Goal: Task Accomplishment & Management: Manage account settings

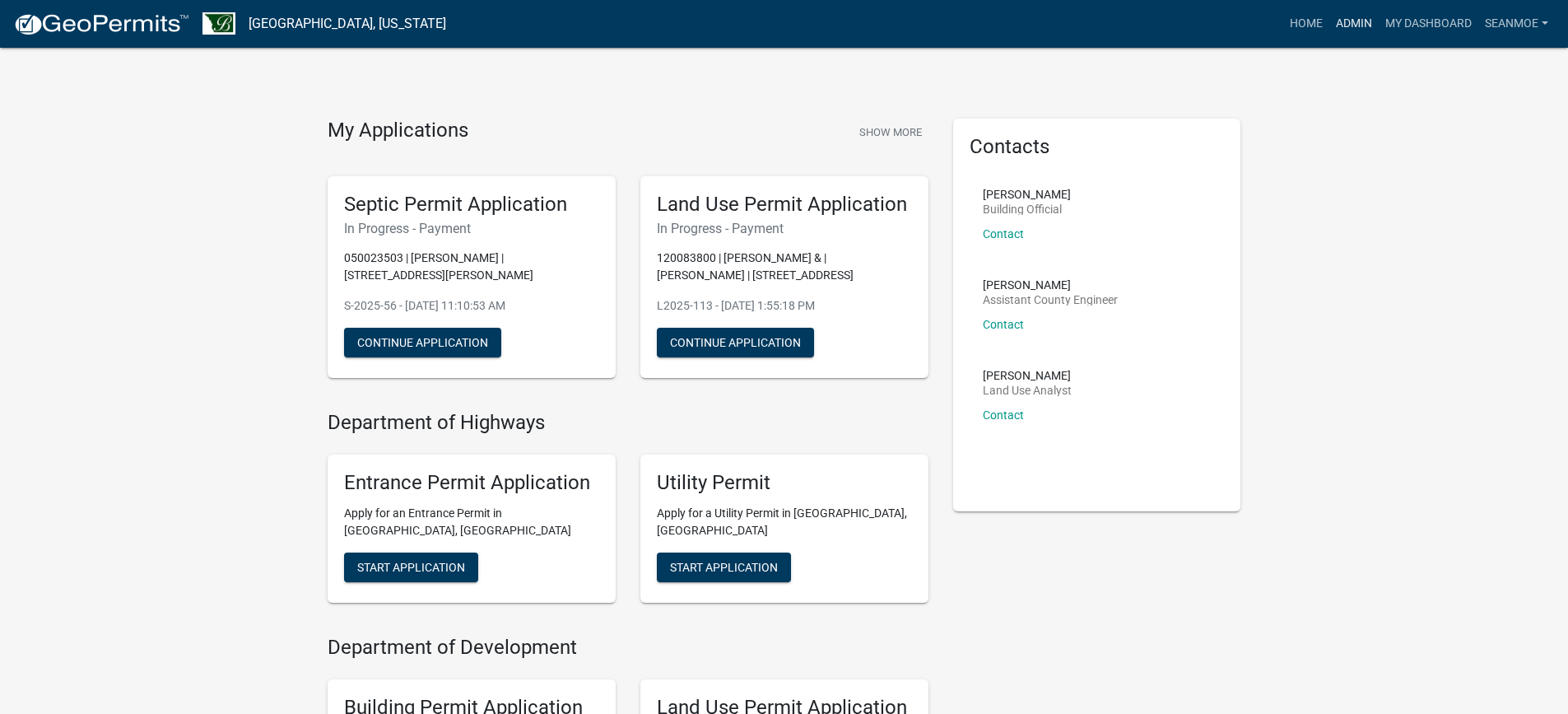
click at [1345, 17] on link "Admin" at bounding box center [1354, 23] width 50 height 31
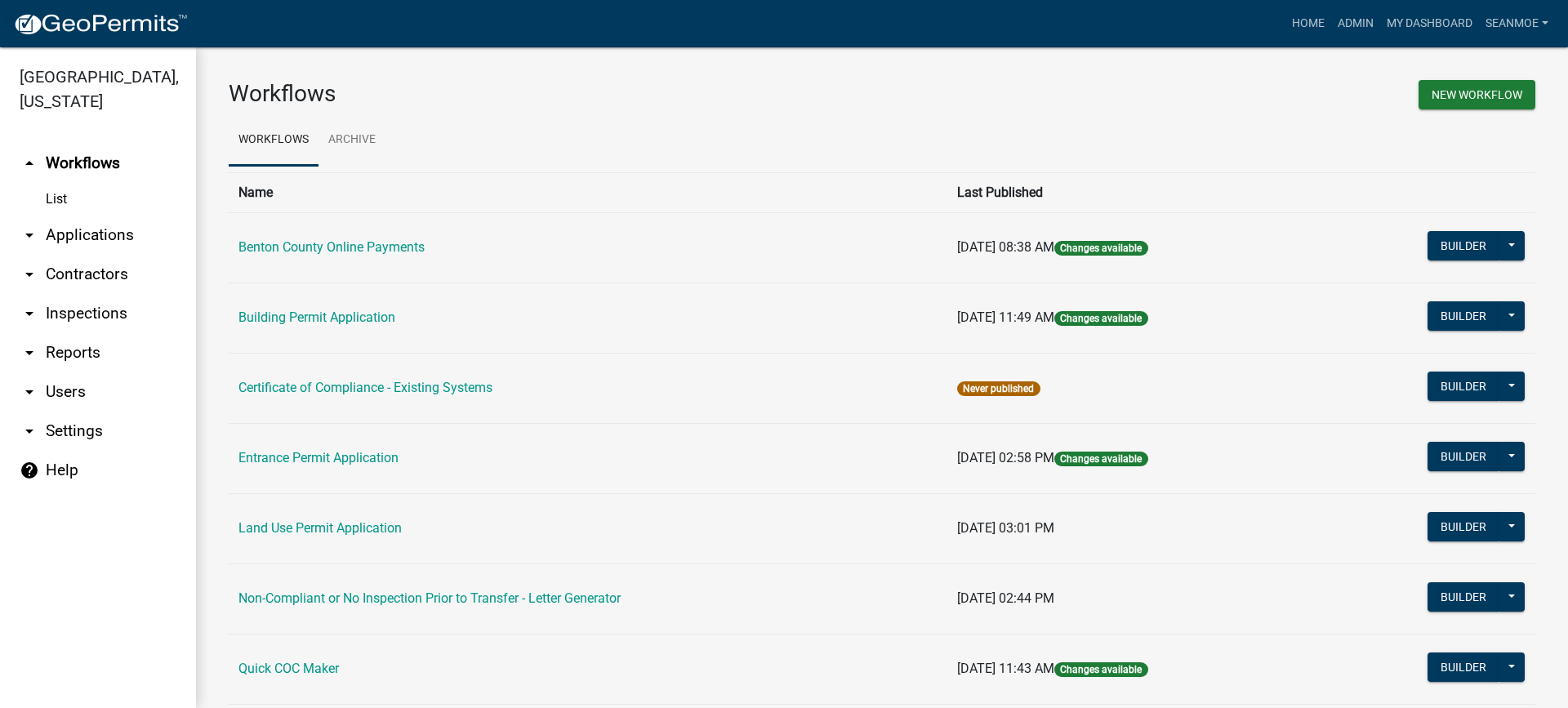
click at [84, 234] on link "arrow_drop_down Applications" at bounding box center [98, 235] width 196 height 40
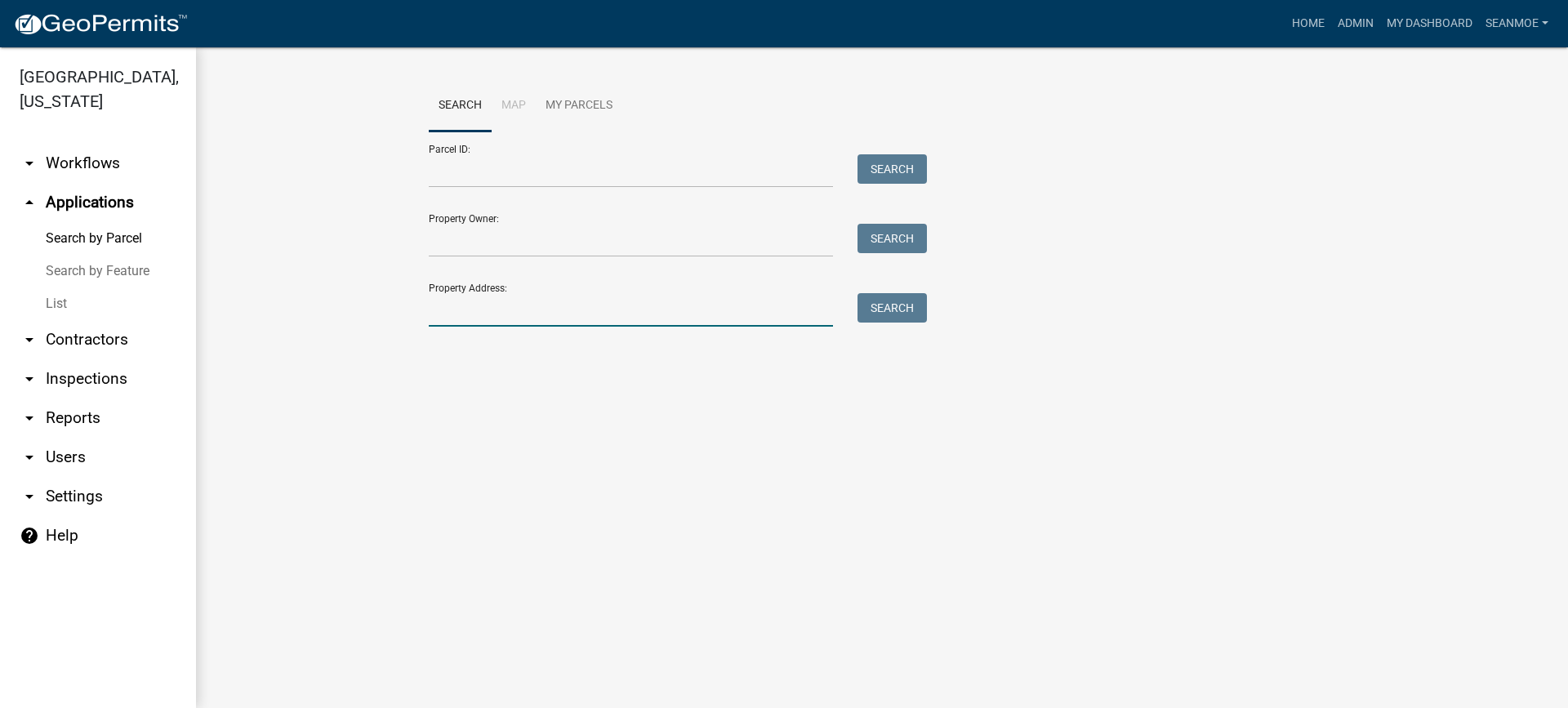
drag, startPoint x: 505, startPoint y: 318, endPoint x: 517, endPoint y: 315, distance: 12.4
click at [517, 315] on input "Property Address:" at bounding box center [630, 310] width 404 height 33
type input "75 s"
click at [919, 300] on button "Search" at bounding box center [892, 307] width 70 height 29
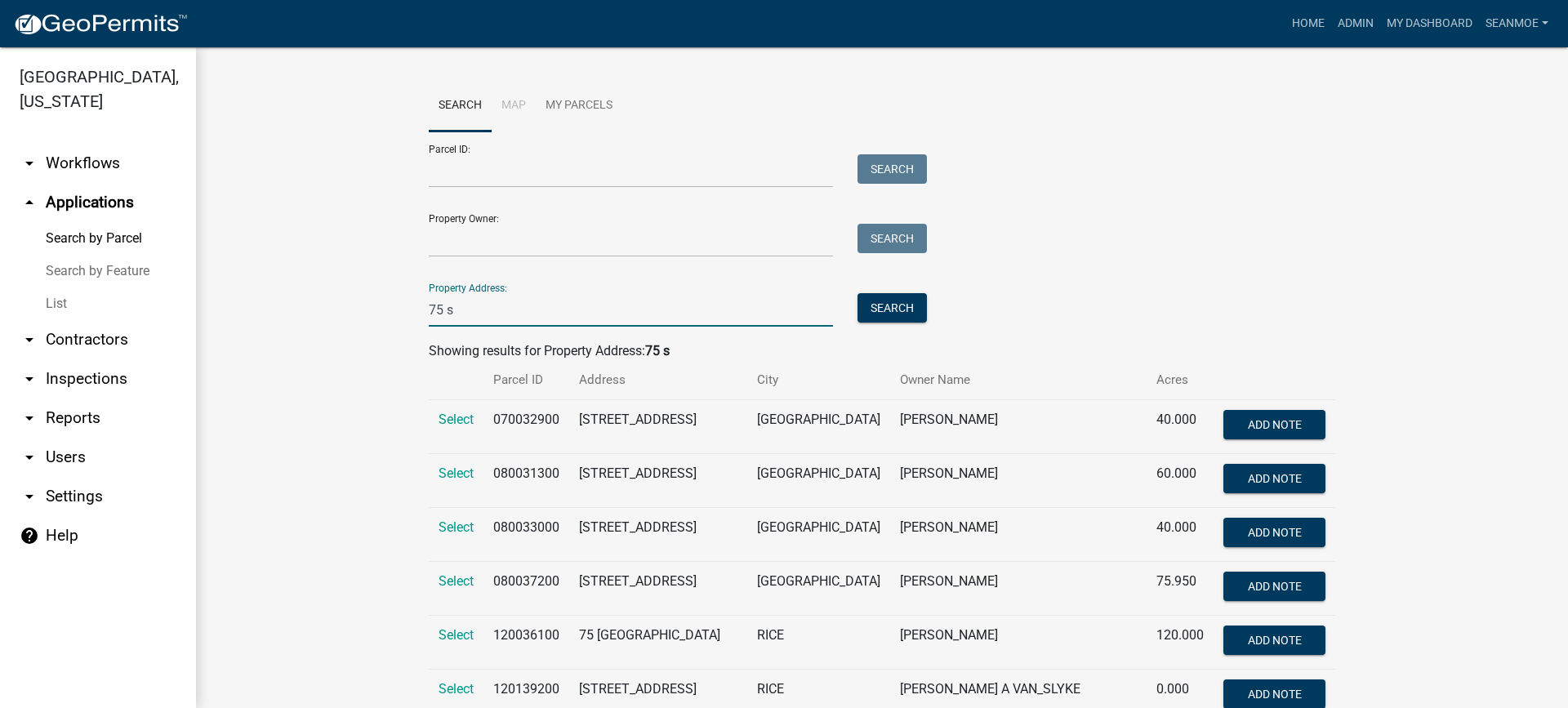
drag, startPoint x: 452, startPoint y: 313, endPoint x: 393, endPoint y: 302, distance: 60.0
click at [478, 174] on input "Parcel ID:" at bounding box center [630, 171] width 404 height 33
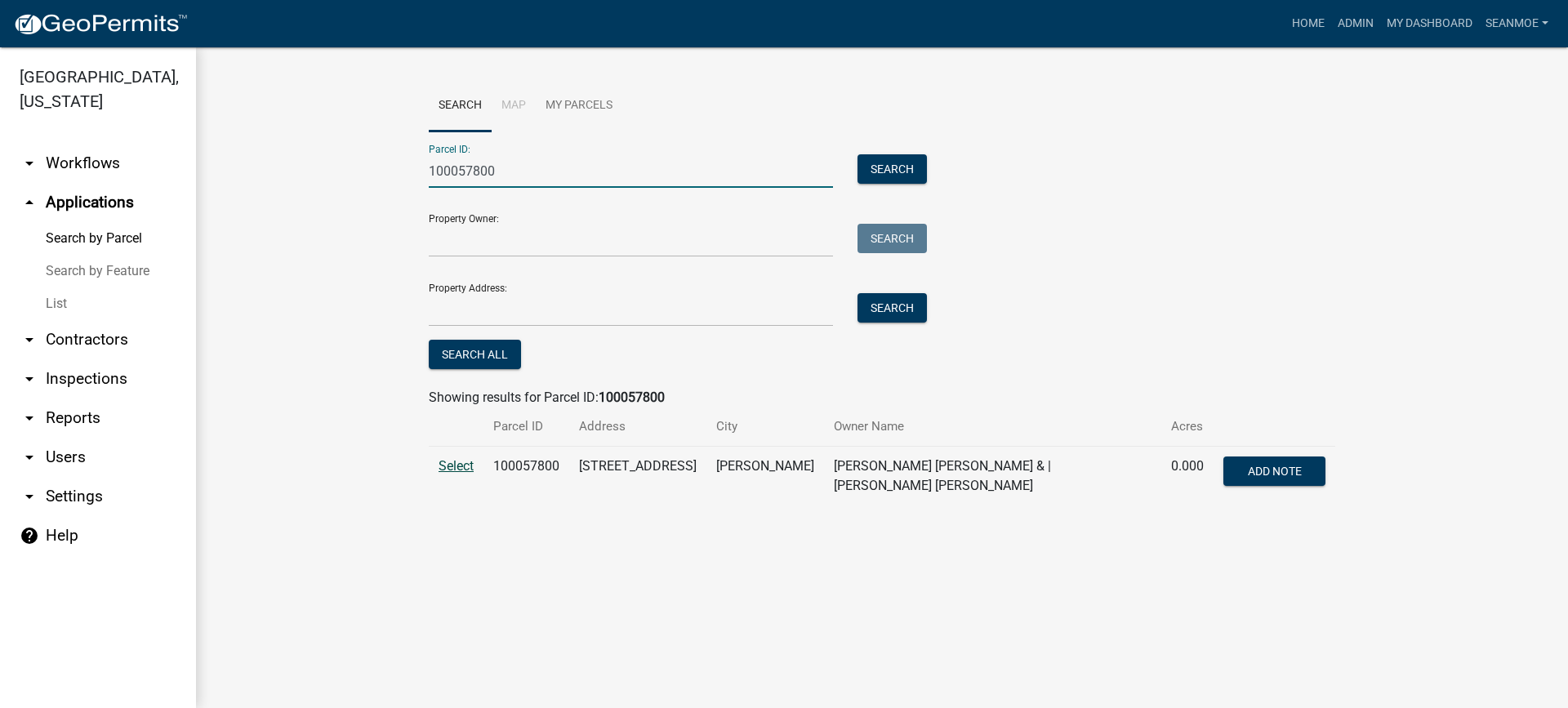
type input "100057800"
click at [465, 465] on span "Select" at bounding box center [456, 466] width 35 height 16
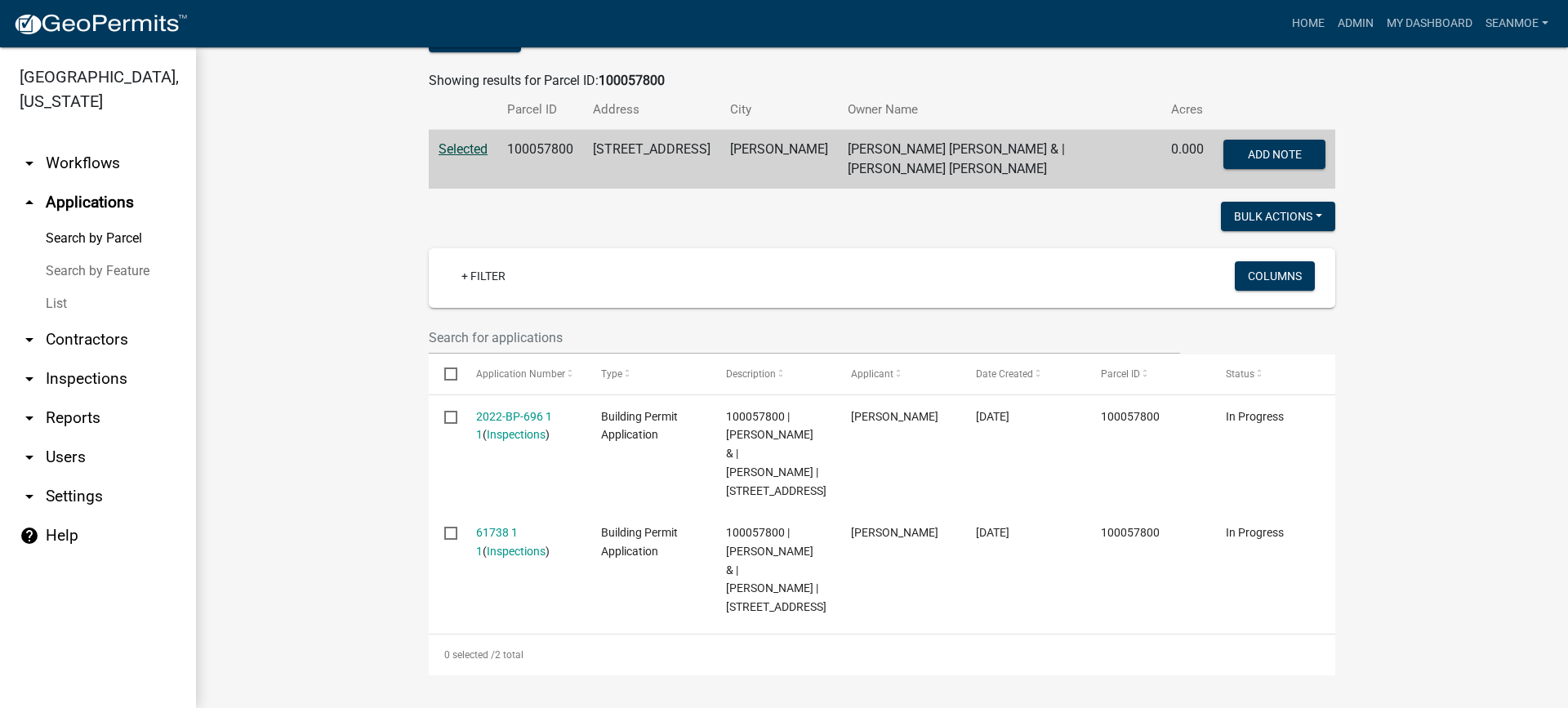
scroll to position [385, 0]
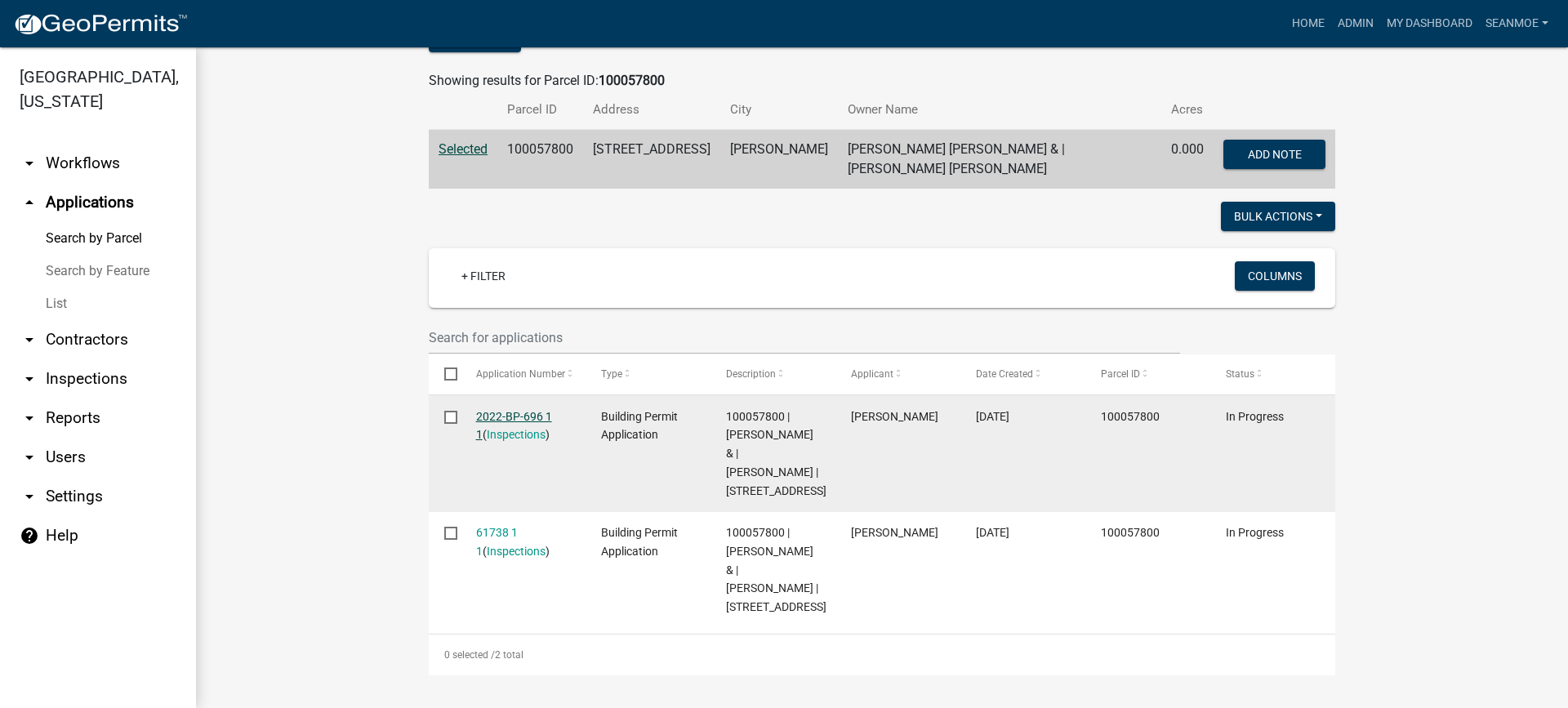
click at [496, 410] on link "2022-BP-696 1 1" at bounding box center [514, 426] width 76 height 32
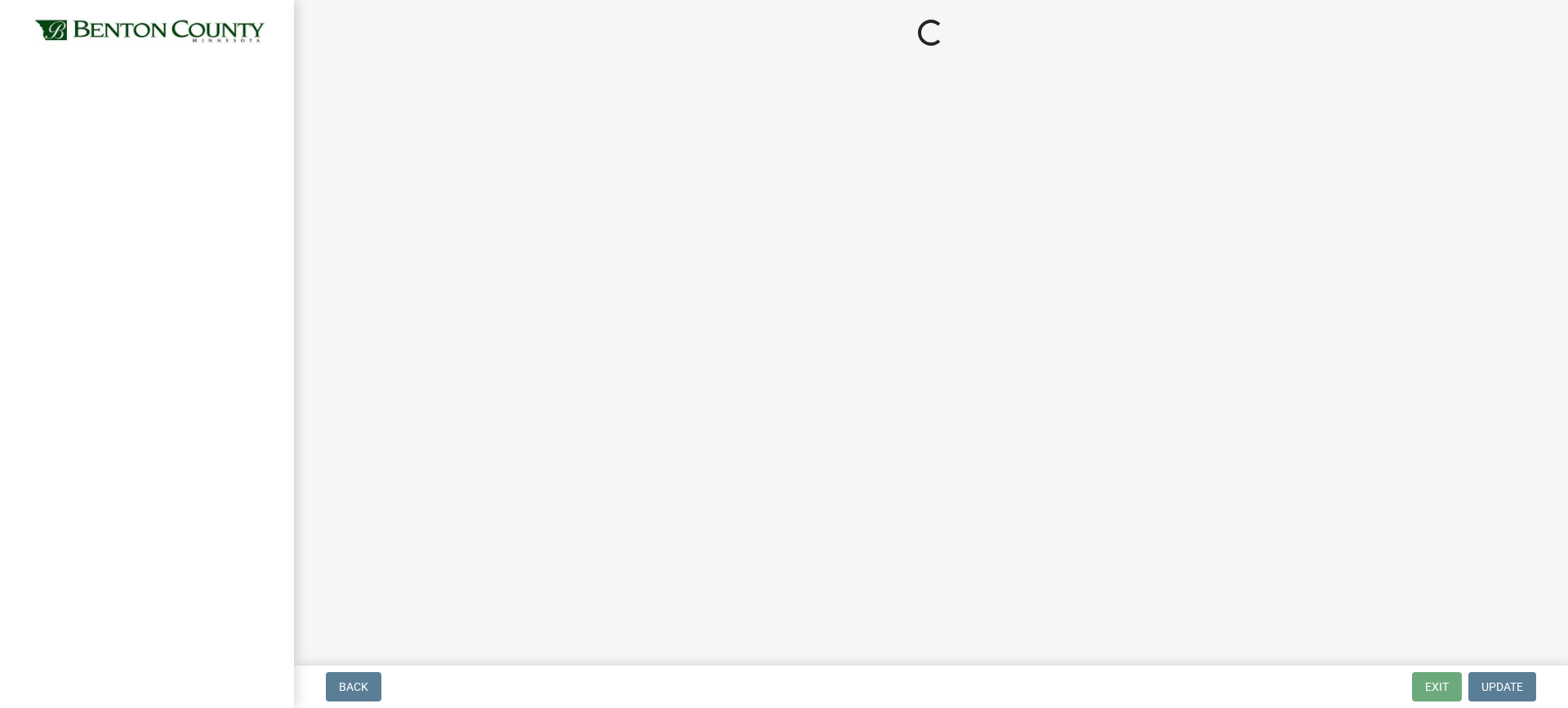
select select "3a981b86-5cd0-4733-9cb4-f2beb74d37be"
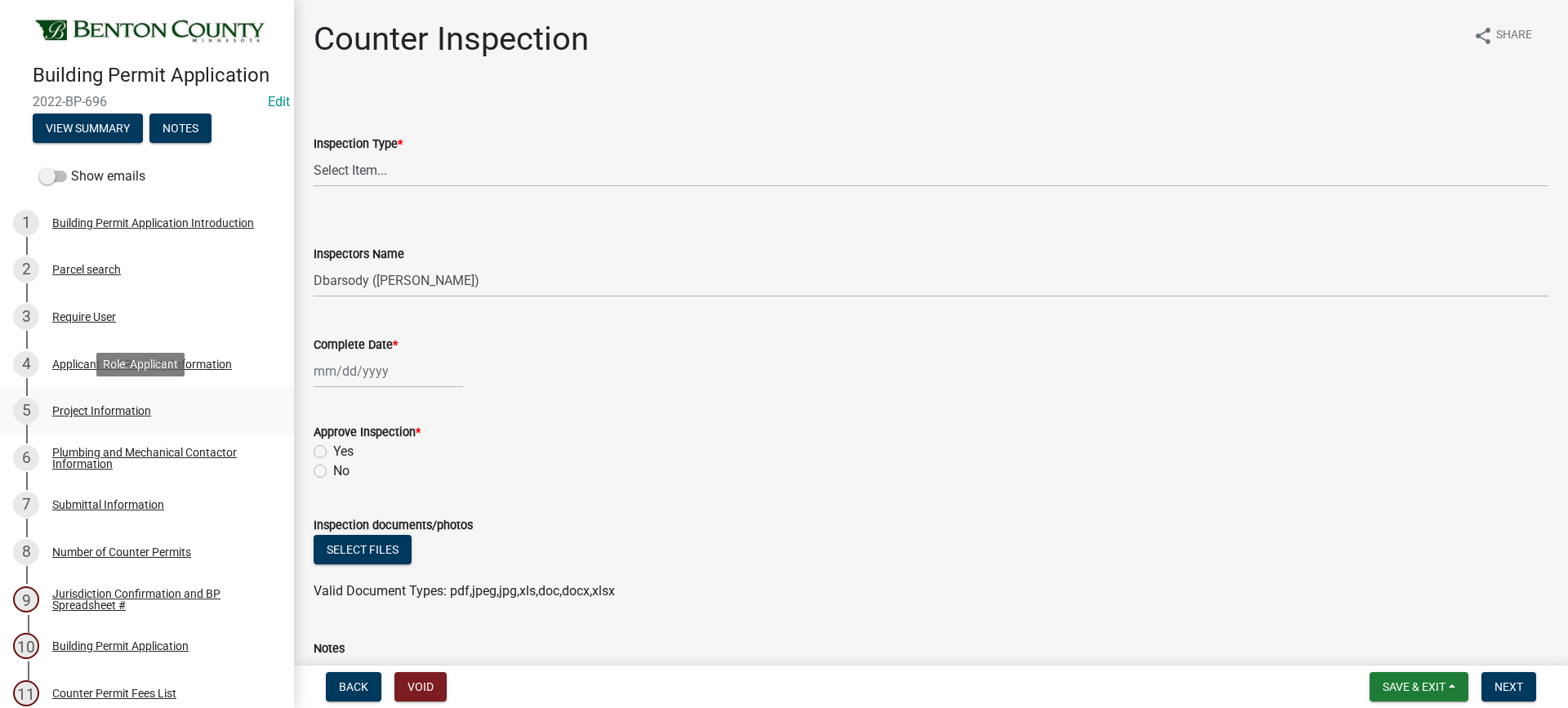
click at [112, 412] on div "Project Information" at bounding box center [101, 410] width 99 height 11
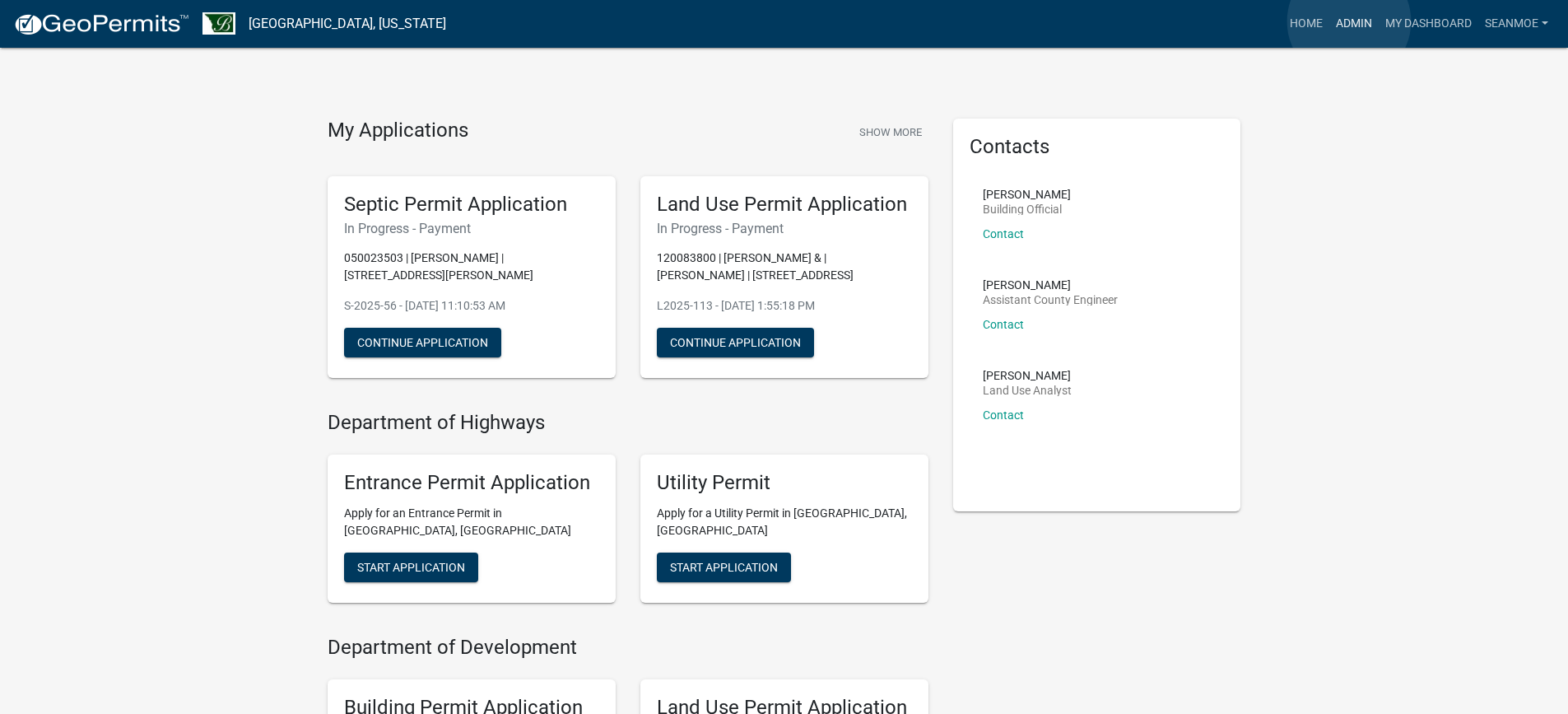
click at [1349, 21] on link "Admin" at bounding box center [1354, 23] width 50 height 31
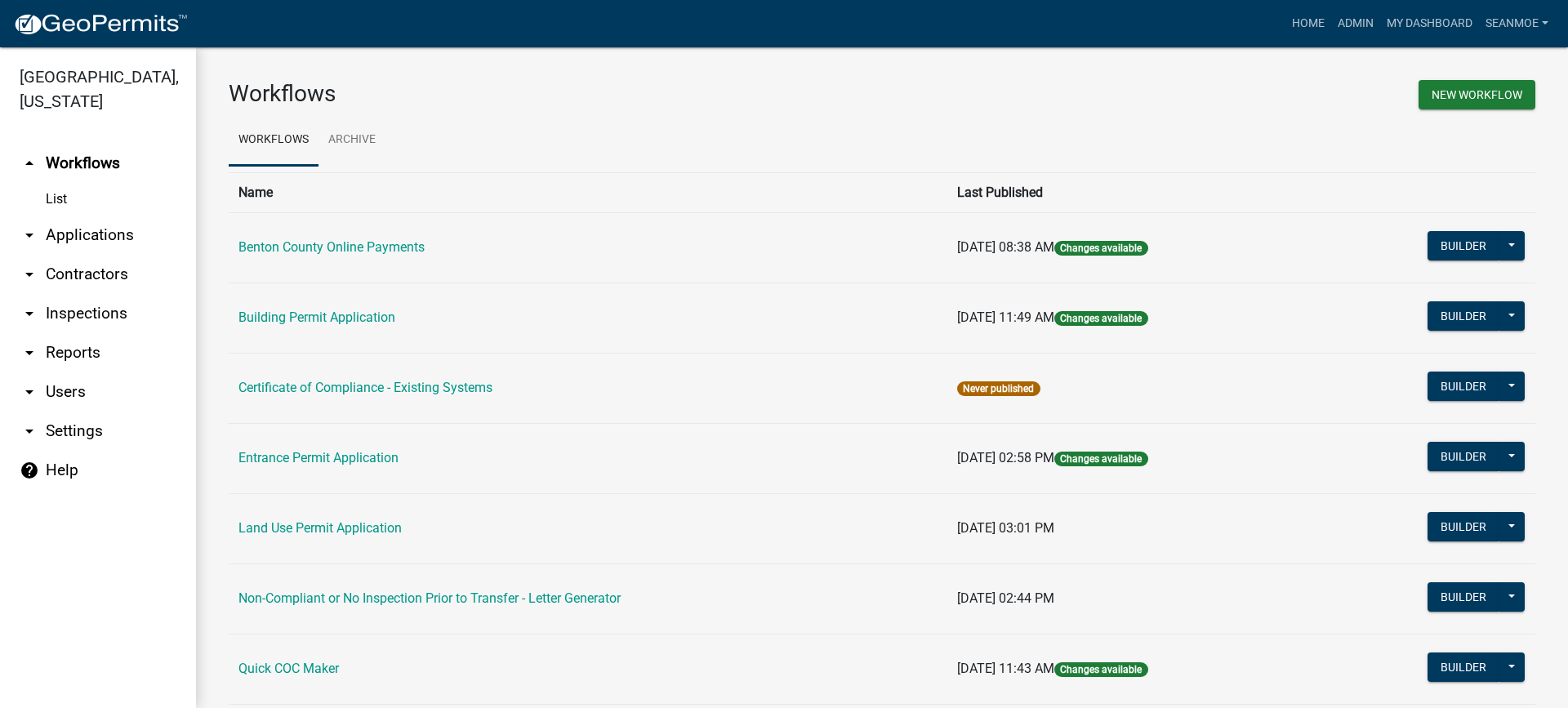
click at [84, 240] on link "arrow_drop_down Applications" at bounding box center [98, 235] width 196 height 40
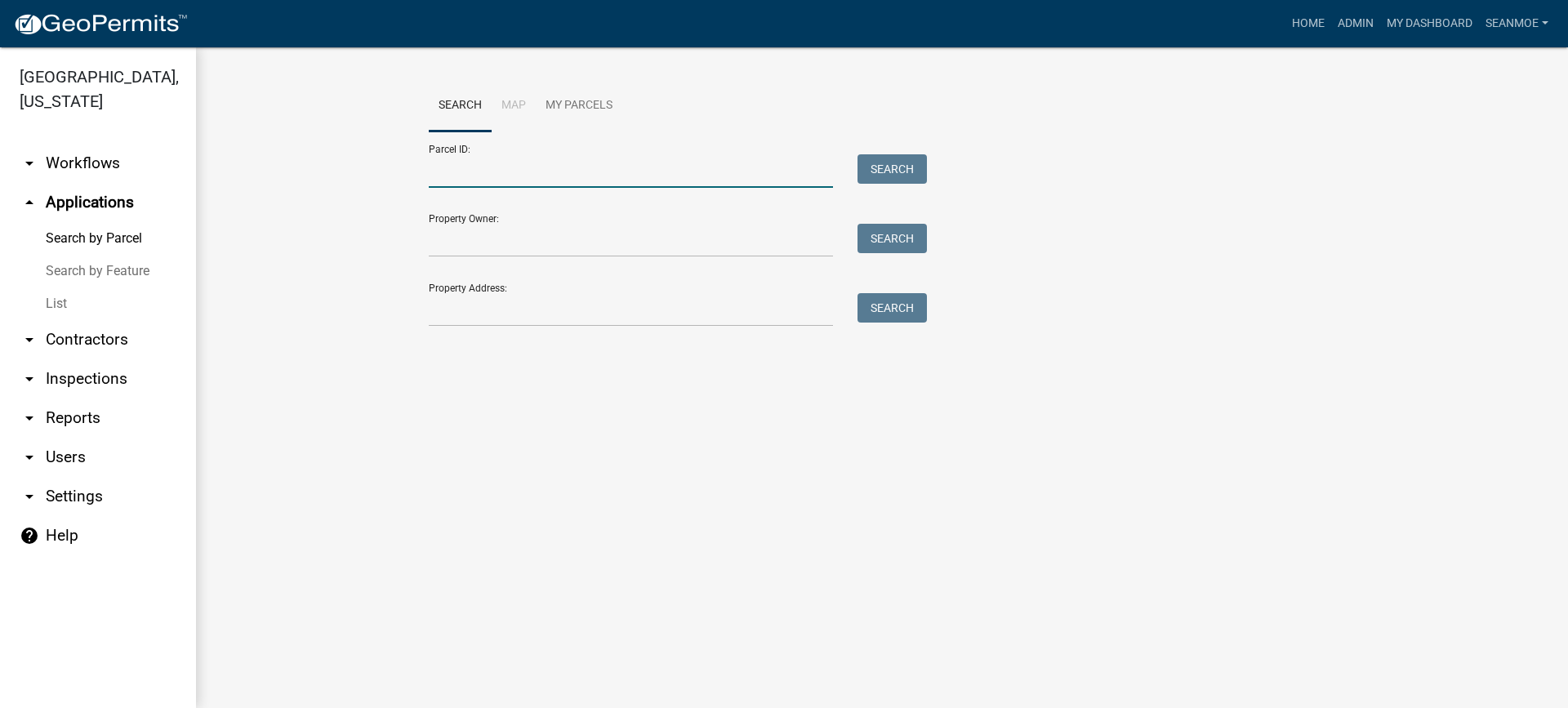
click at [503, 176] on input "Parcel ID:" at bounding box center [630, 171] width 404 height 33
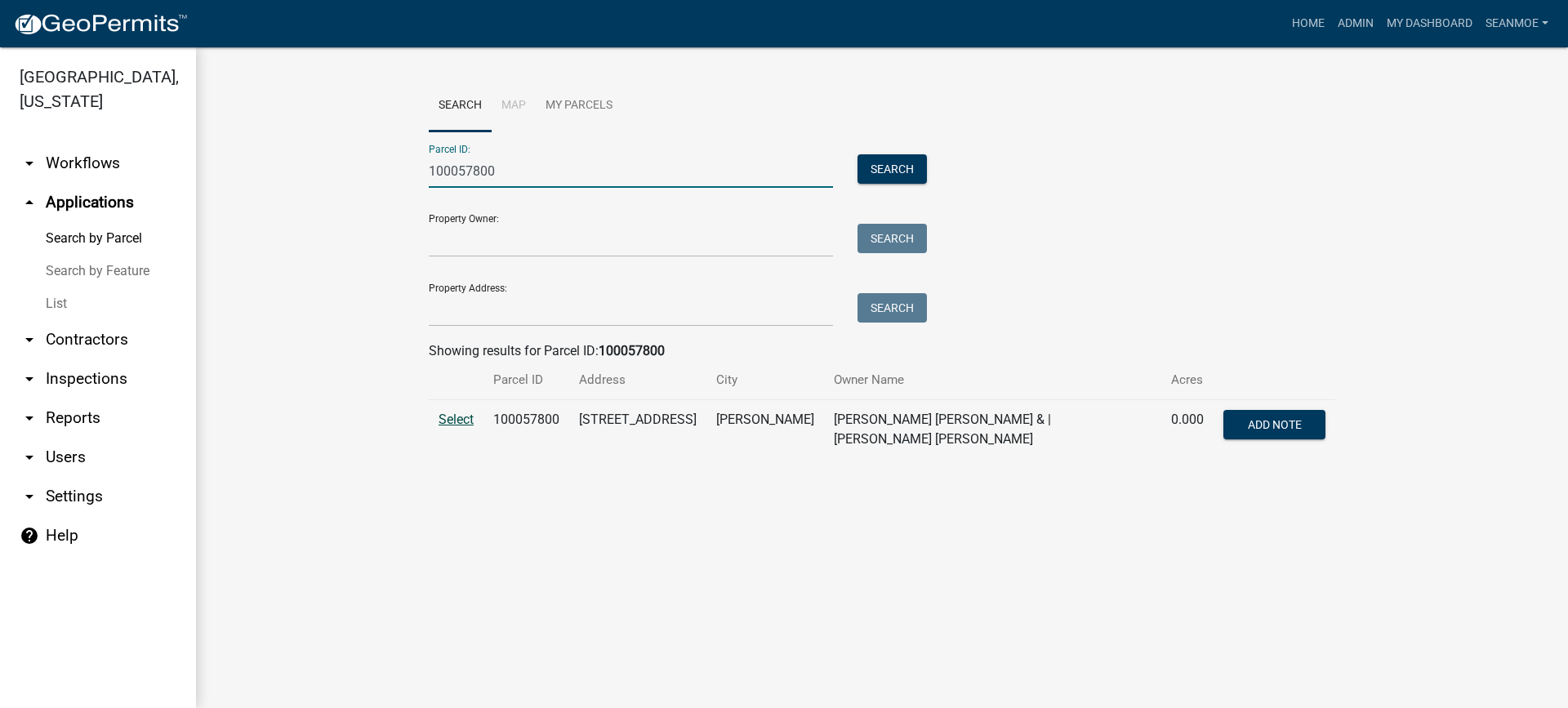
type input "100057800"
click at [470, 419] on span "Select" at bounding box center [456, 420] width 35 height 16
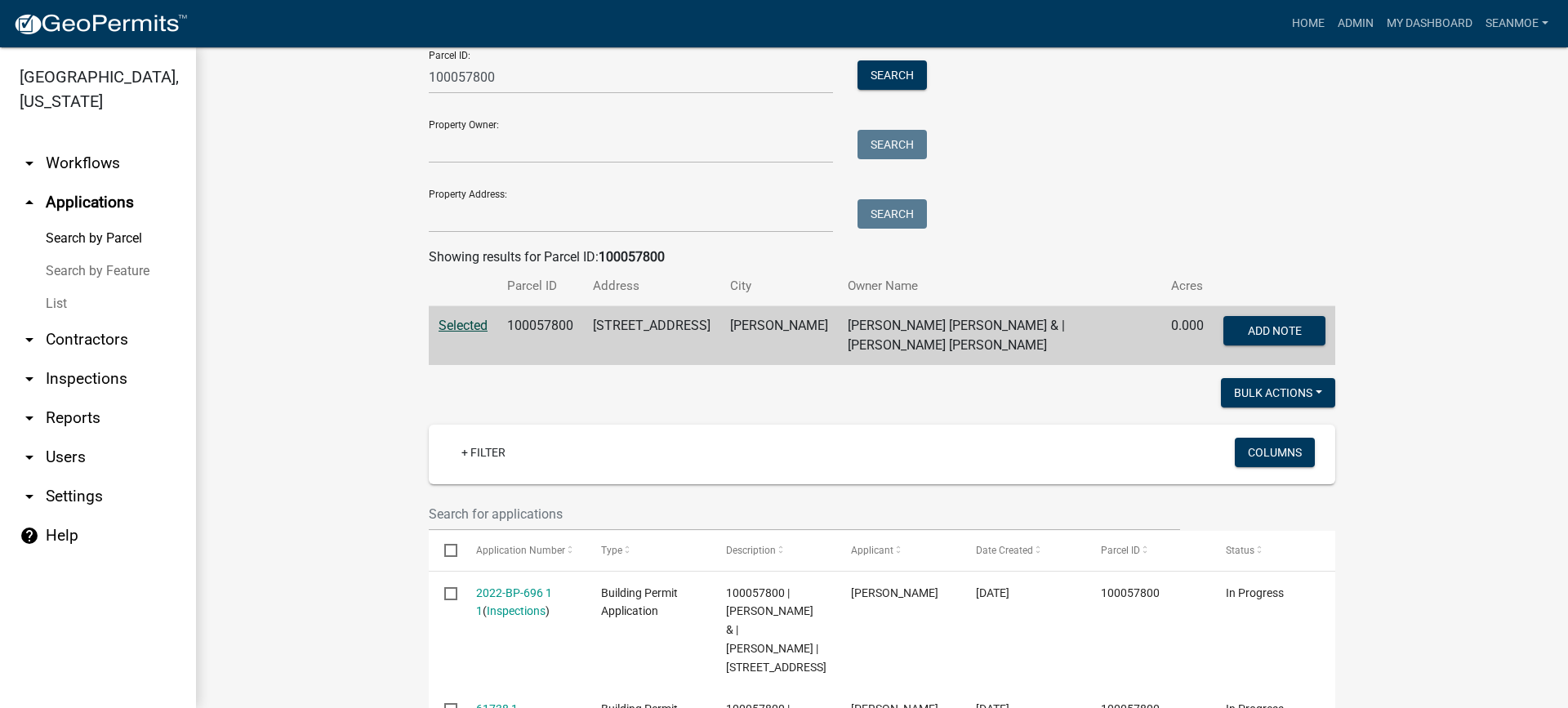
scroll to position [339, 0]
